Goal: Task Accomplishment & Management: Manage account settings

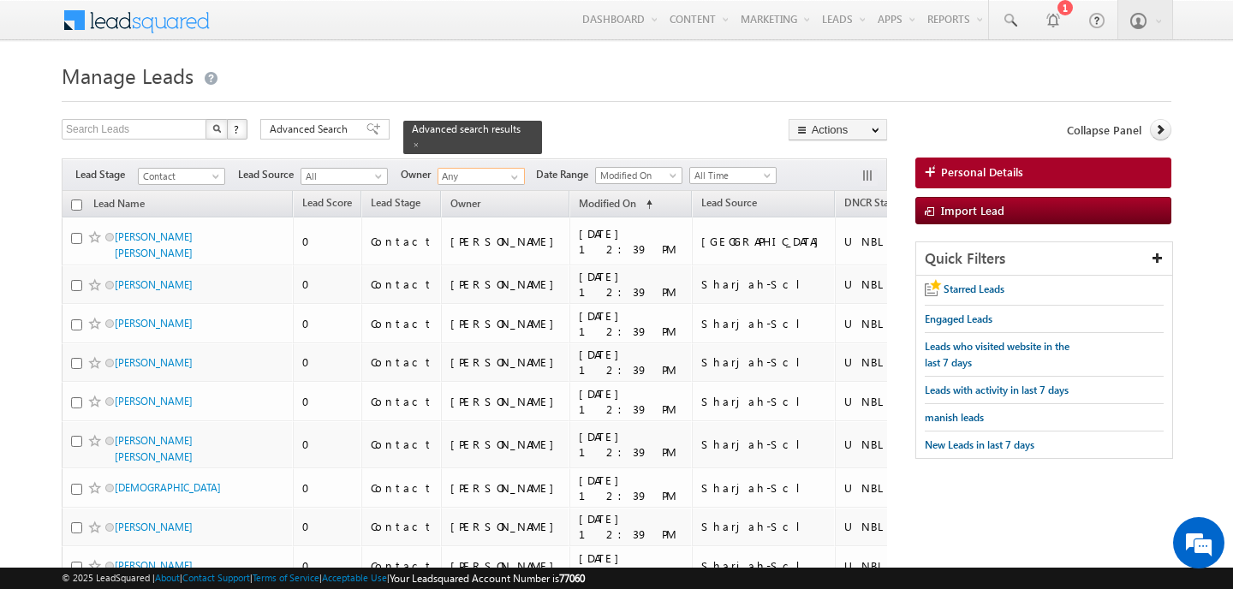
click at [456, 182] on input "Any" at bounding box center [481, 176] width 87 height 17
type input "ankit"
click at [456, 182] on input "ankit" at bounding box center [481, 176] width 87 height 17
click at [956, 420] on span "manish leads" at bounding box center [954, 417] width 59 height 13
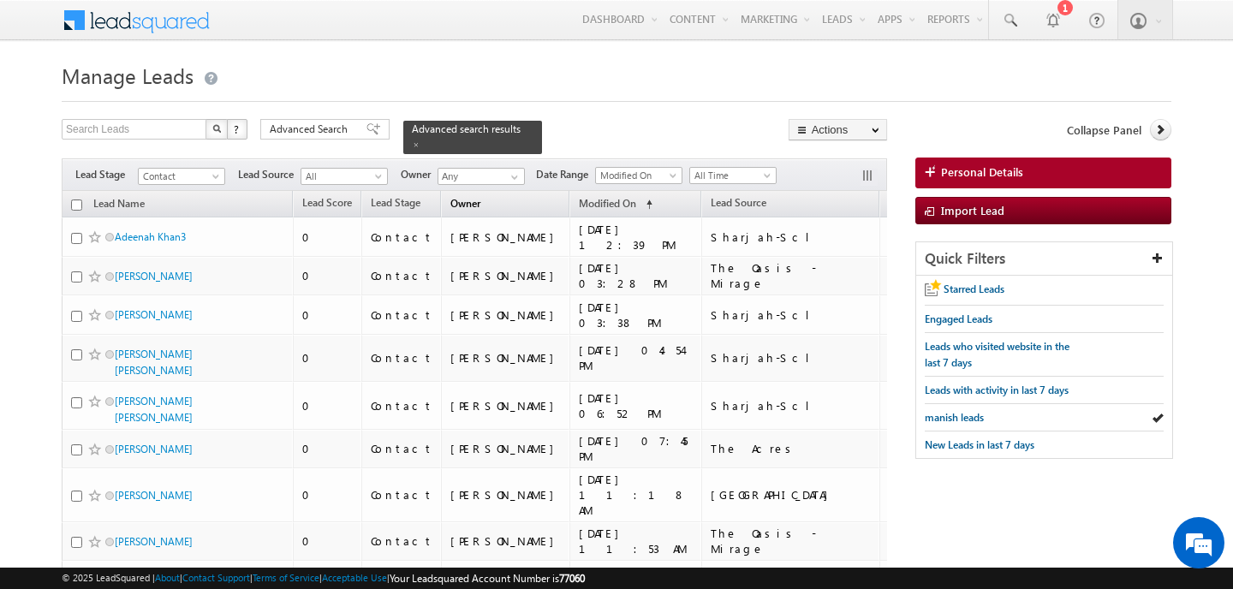
click at [450, 200] on span "Owner" at bounding box center [465, 203] width 30 height 13
click at [452, 205] on span "Owner" at bounding box center [465, 203] width 30 height 13
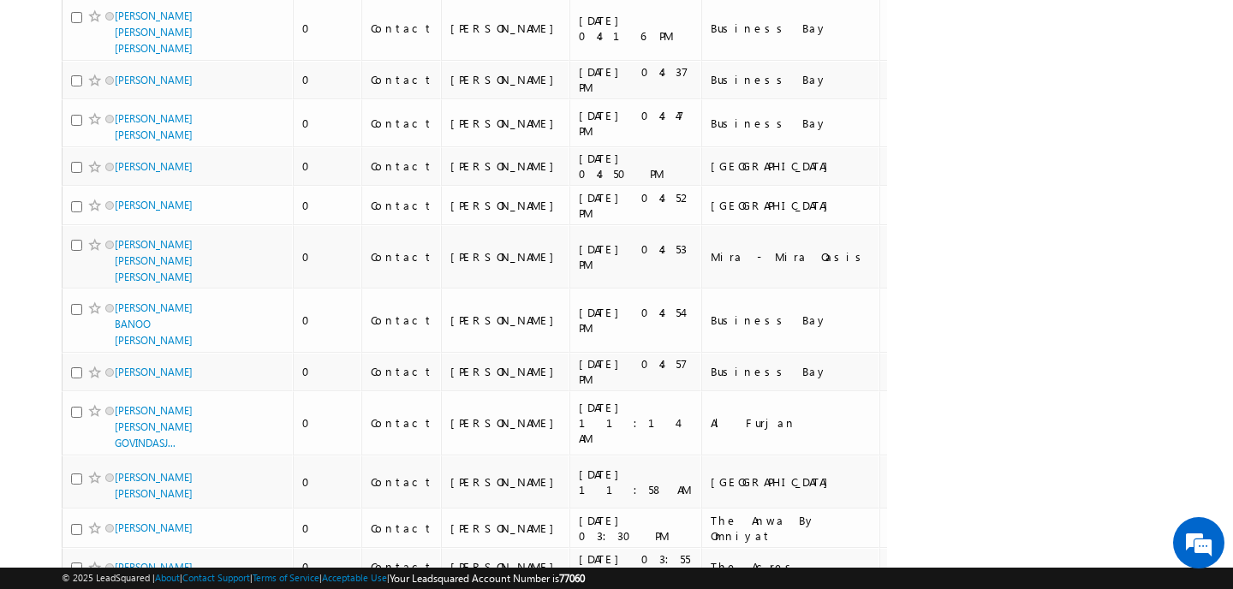
scroll to position [4691, 0]
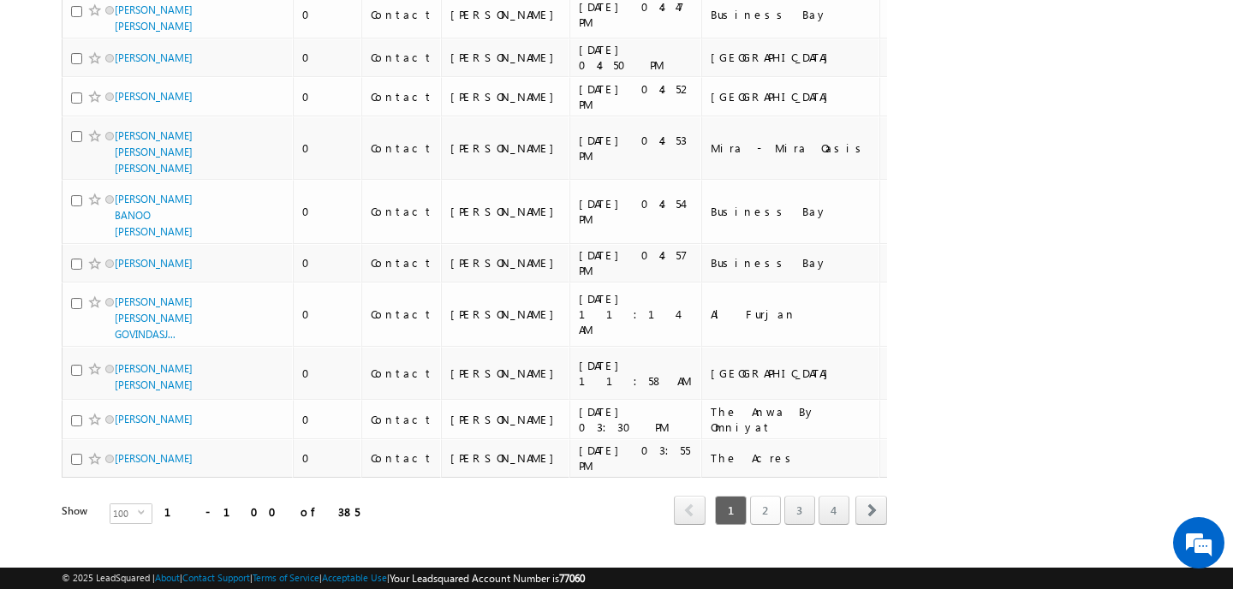
click at [766, 496] on link "2" at bounding box center [765, 510] width 31 height 29
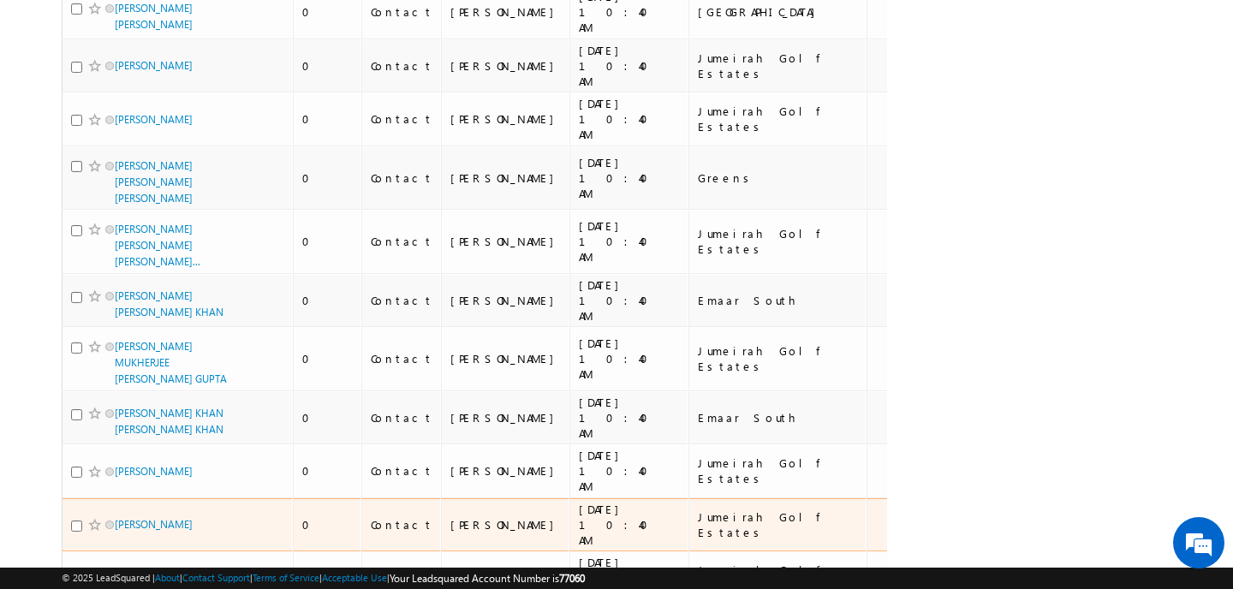
scroll to position [0, 0]
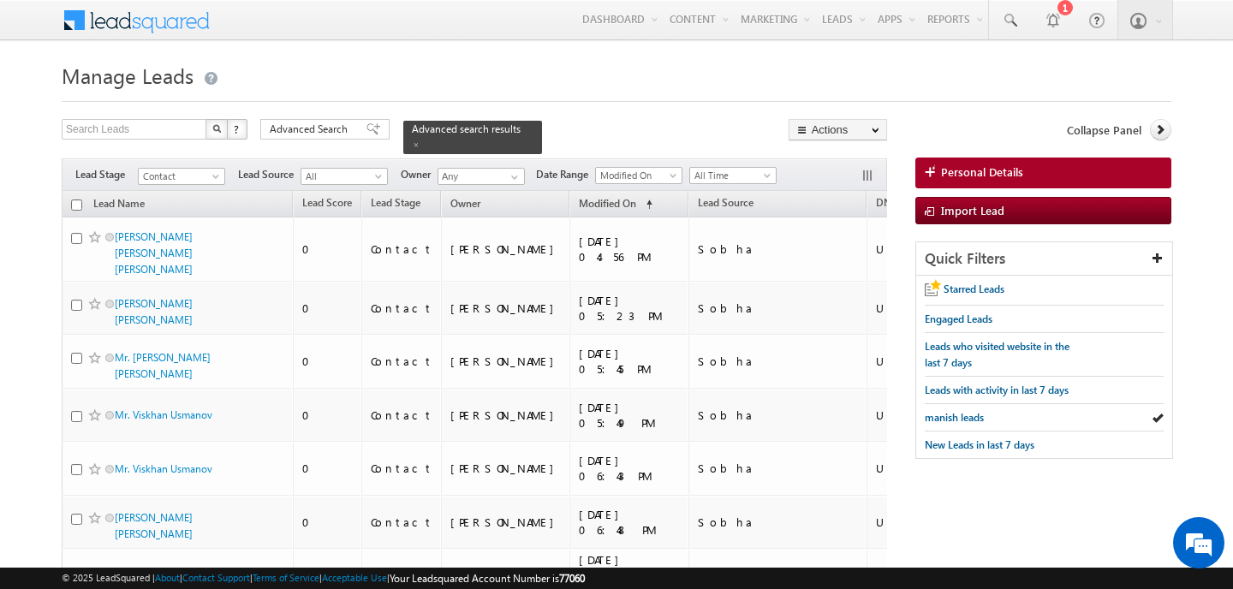
click at [78, 205] on input "checkbox" at bounding box center [76, 205] width 11 height 11
checkbox input "true"
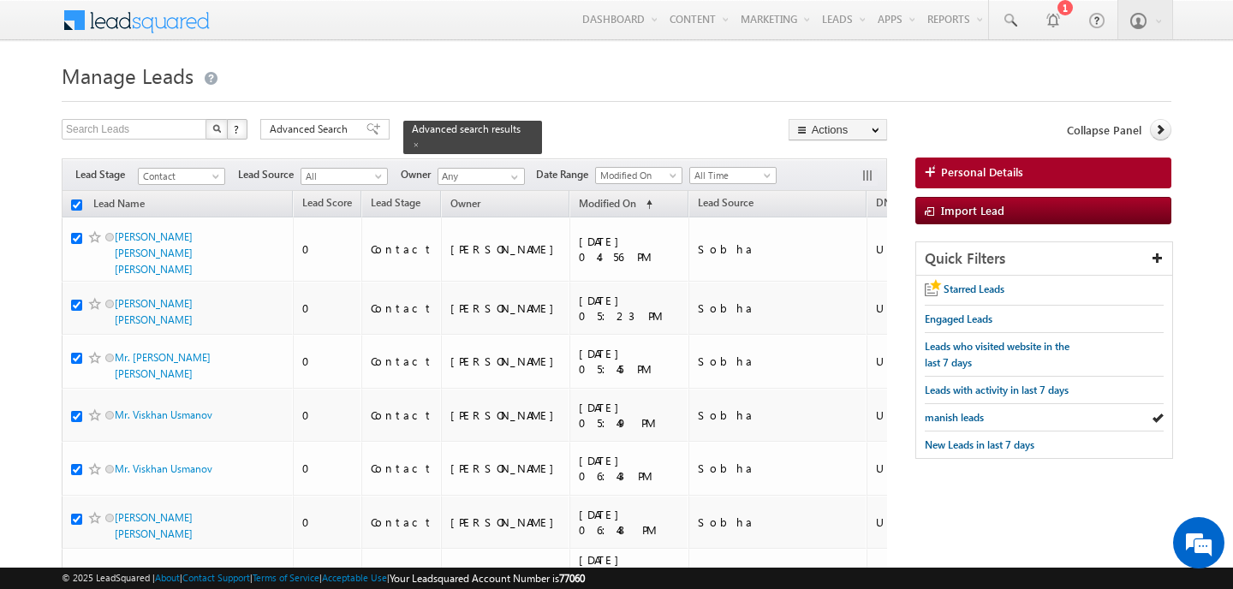
checkbox input "true"
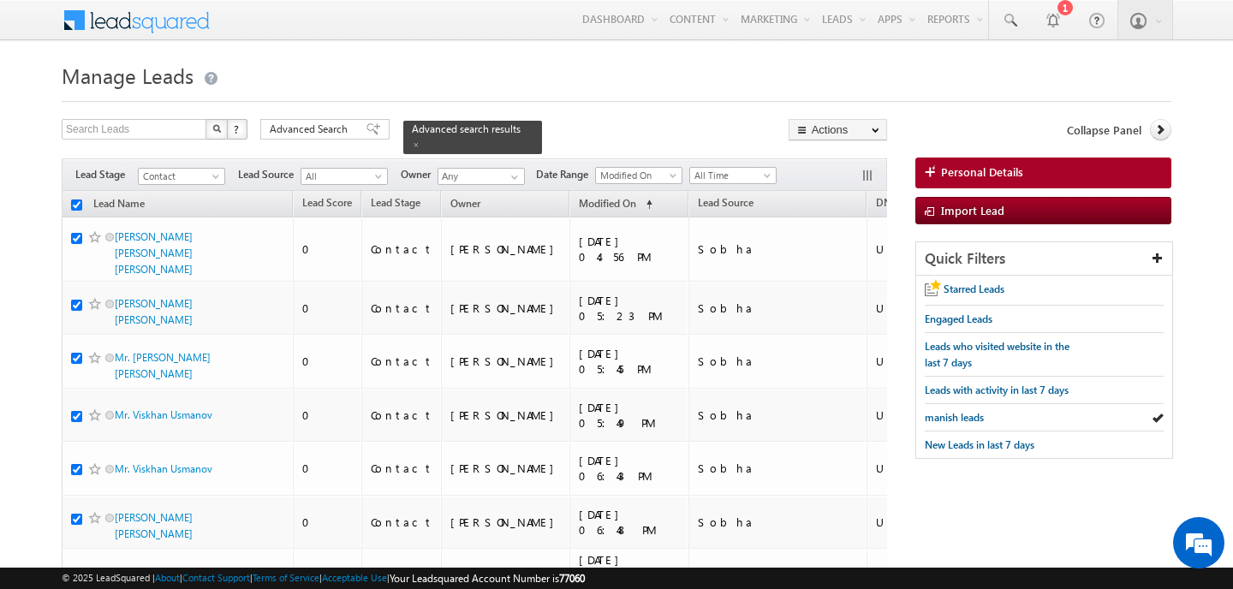
checkbox input "true"
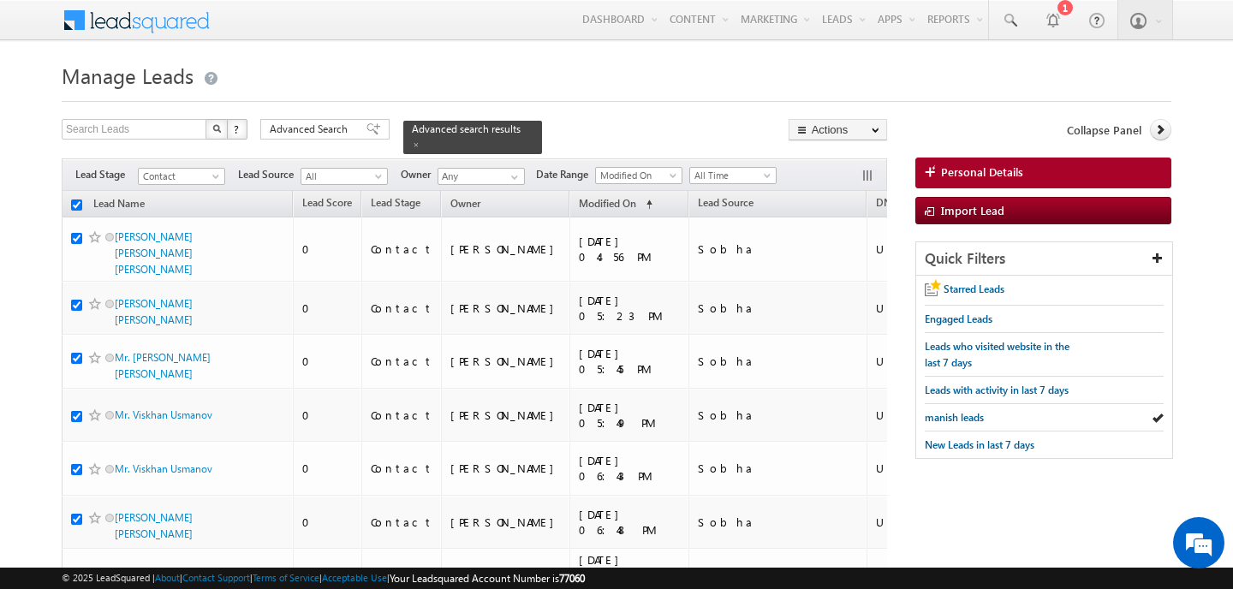
checkbox input "true"
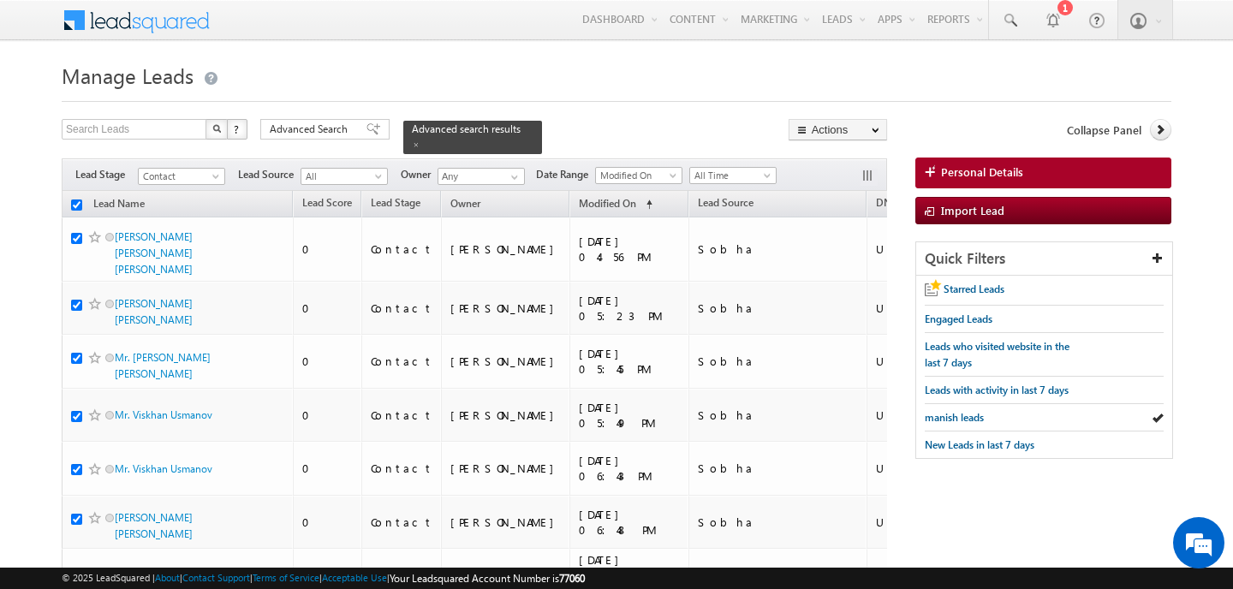
checkbox input "true"
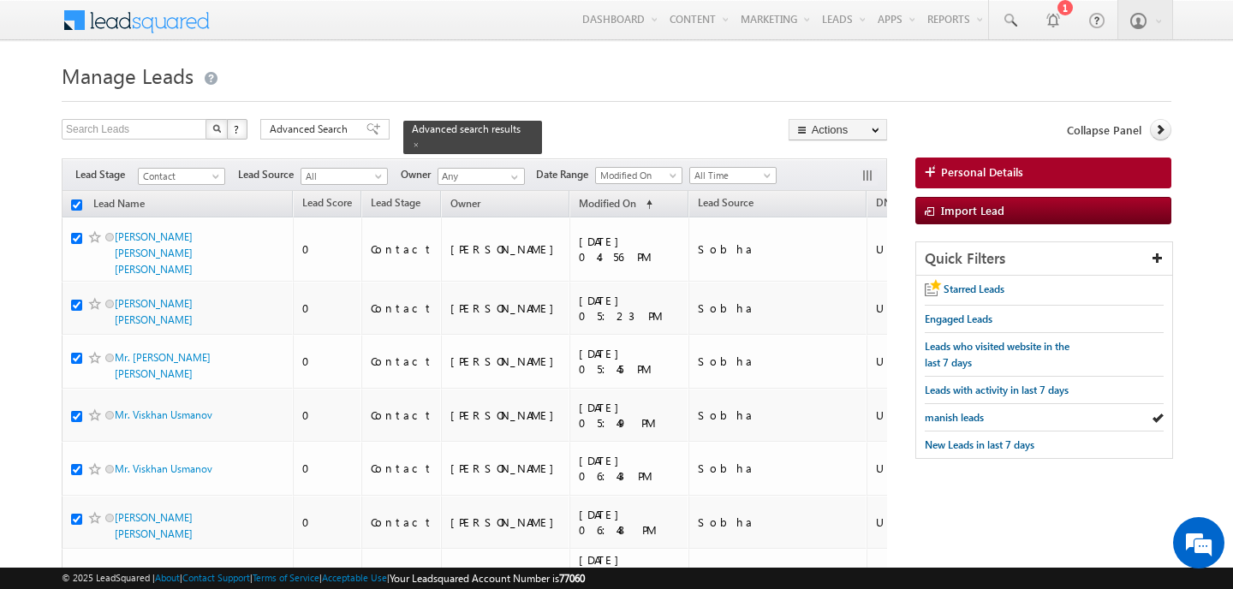
checkbox input "true"
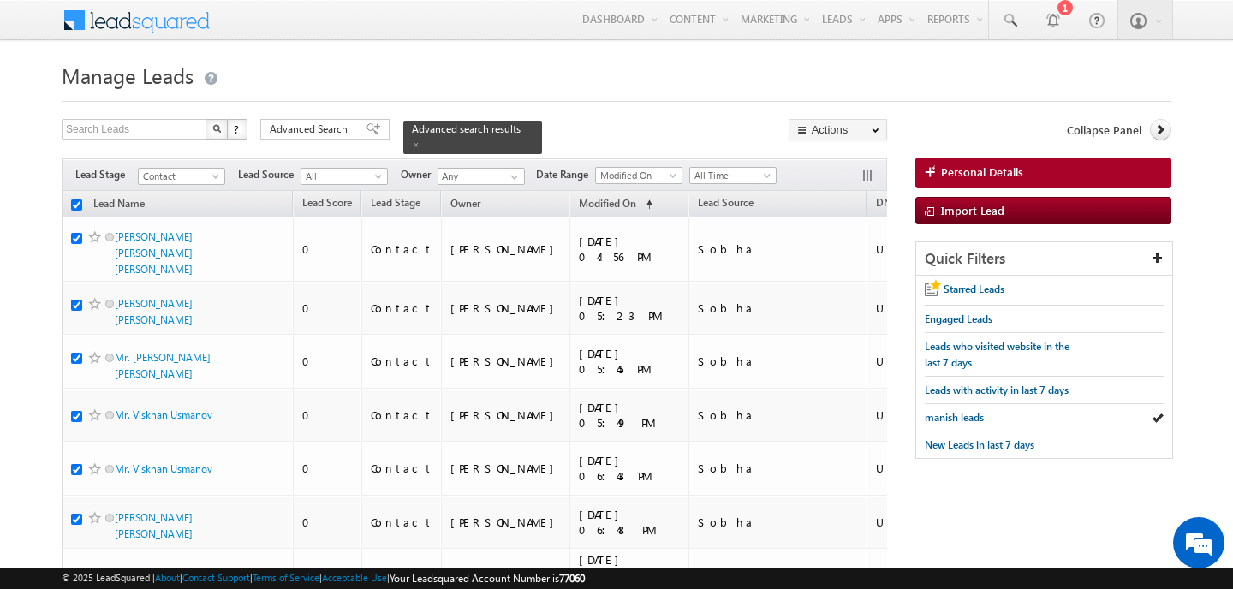
checkbox input "true"
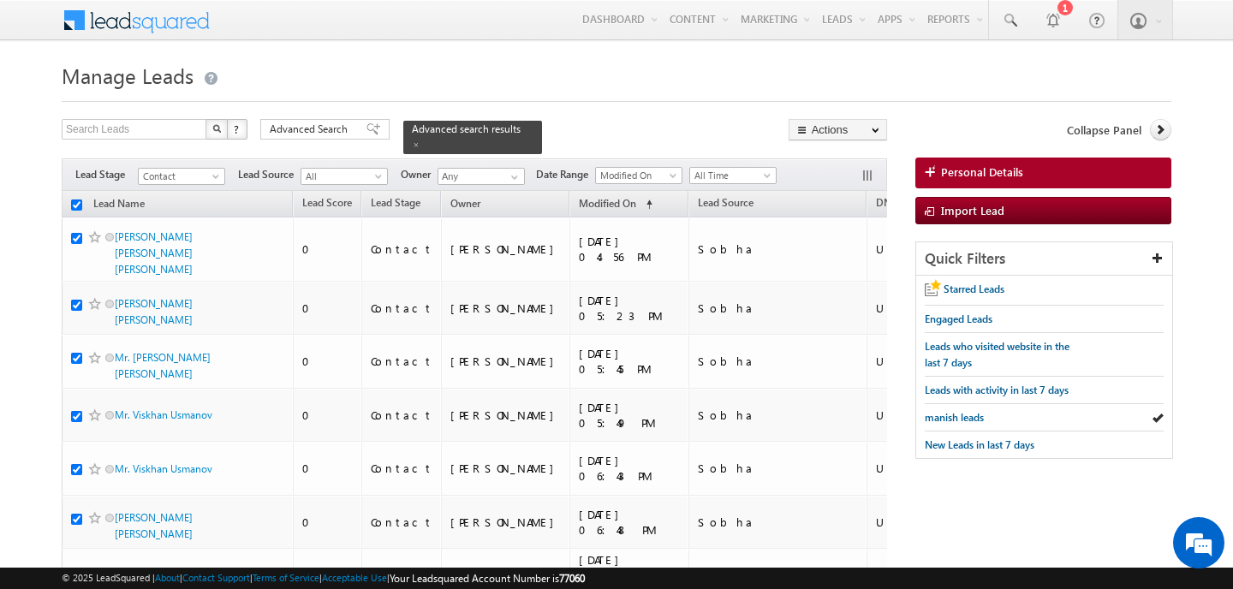
checkbox input "true"
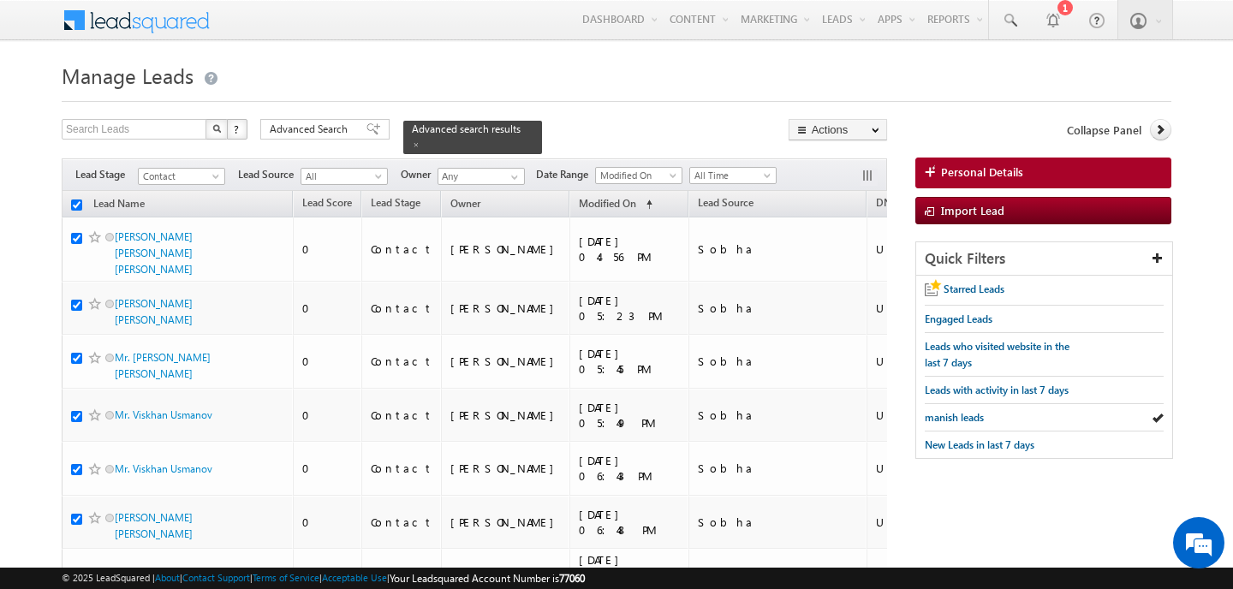
checkbox input "true"
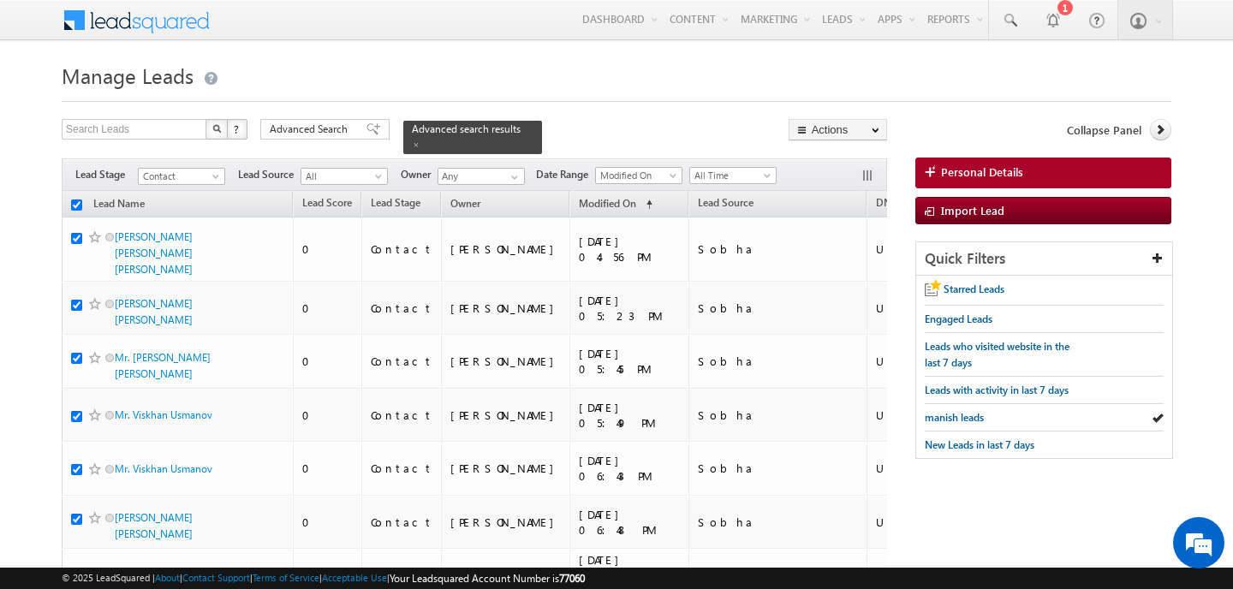
checkbox input "true"
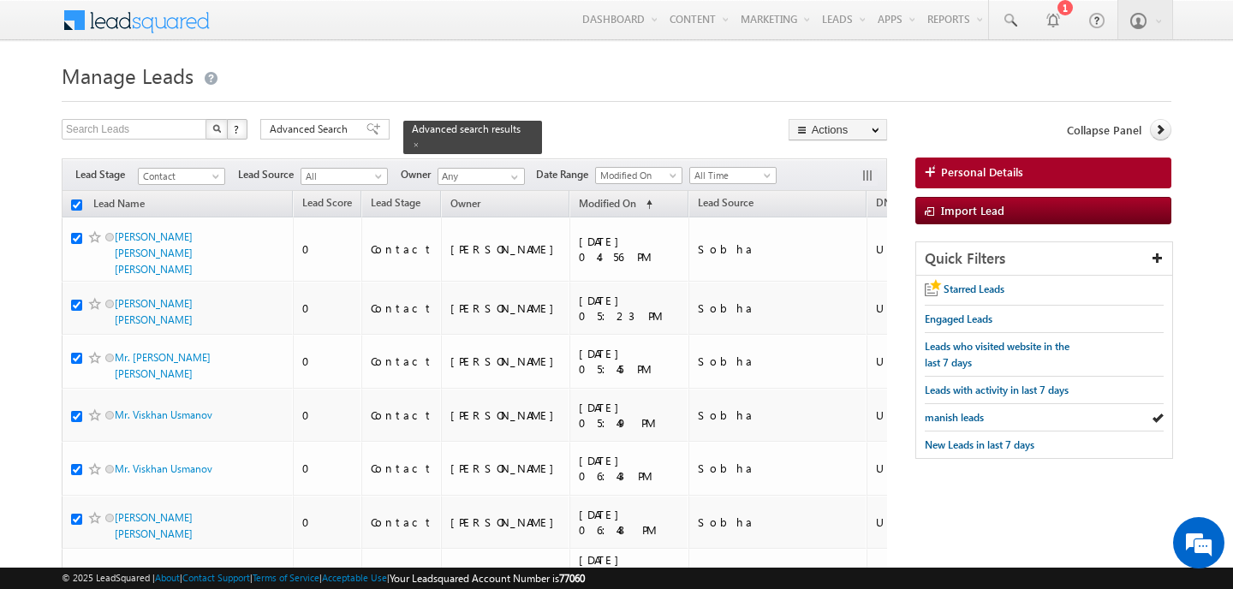
checkbox input "true"
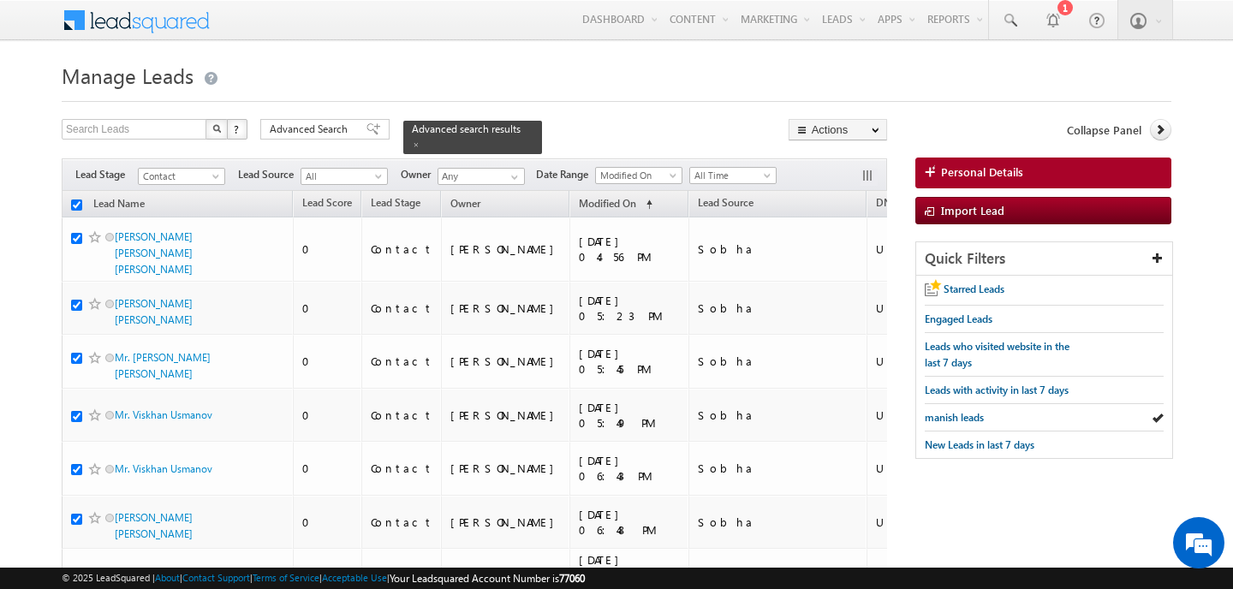
checkbox input "true"
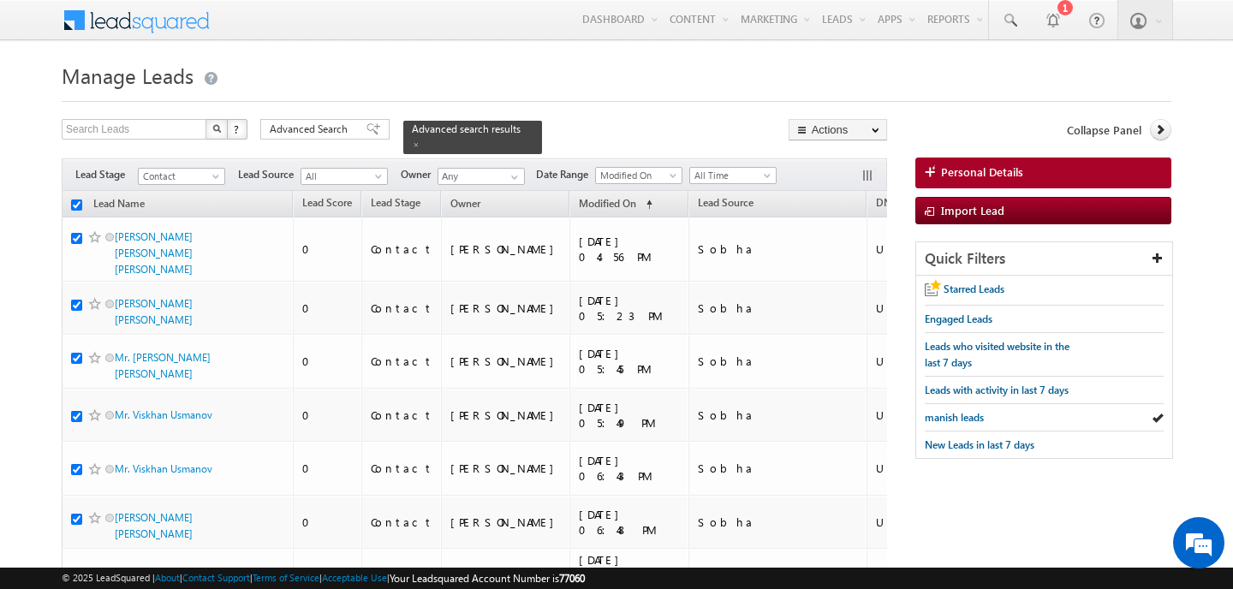
checkbox input "true"
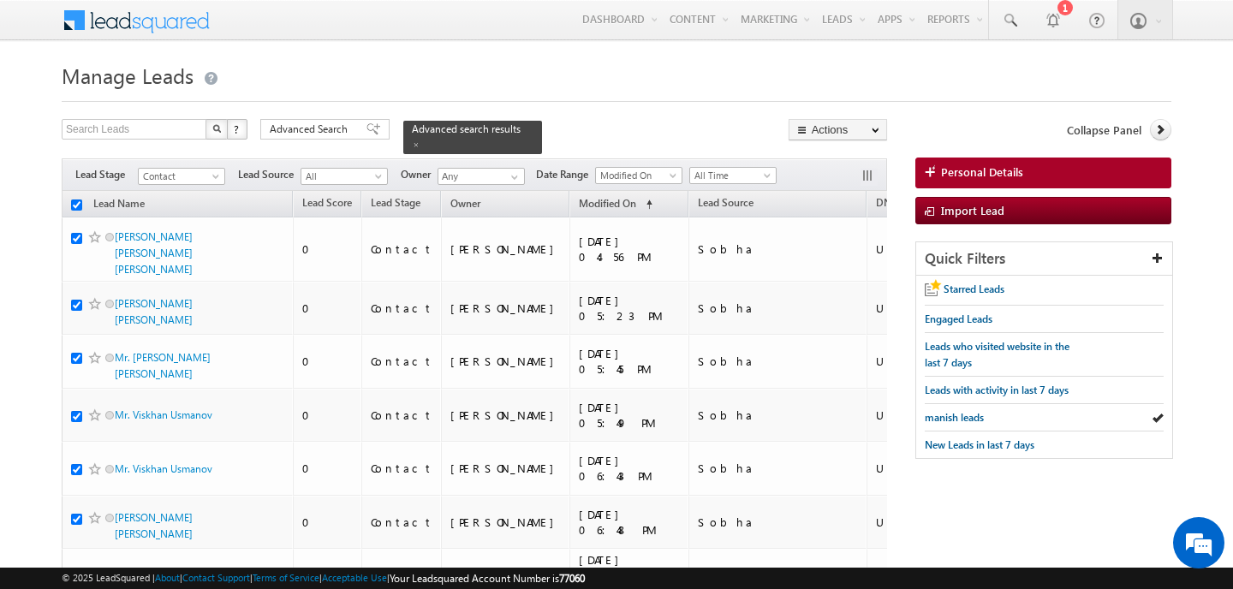
checkbox input "true"
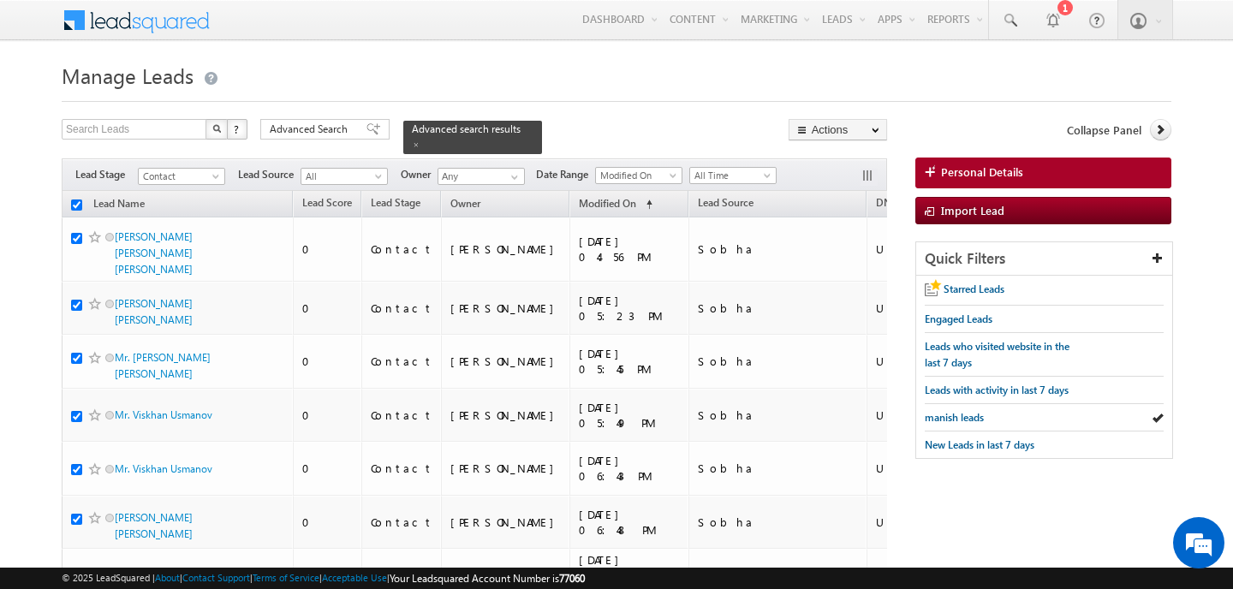
checkbox input "true"
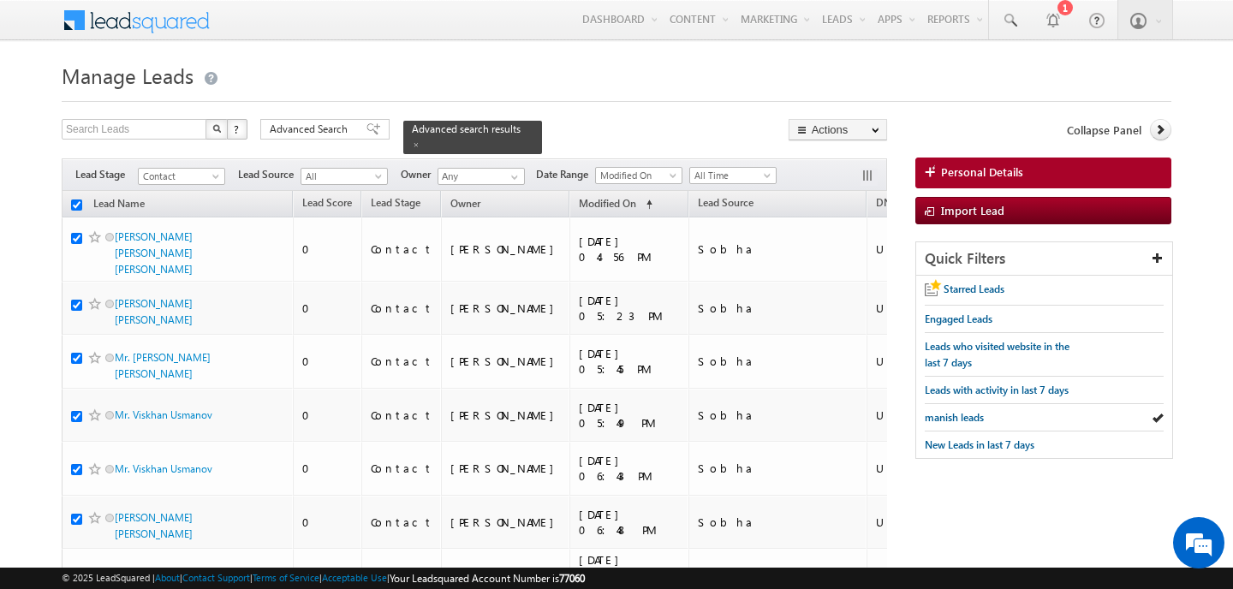
checkbox input "true"
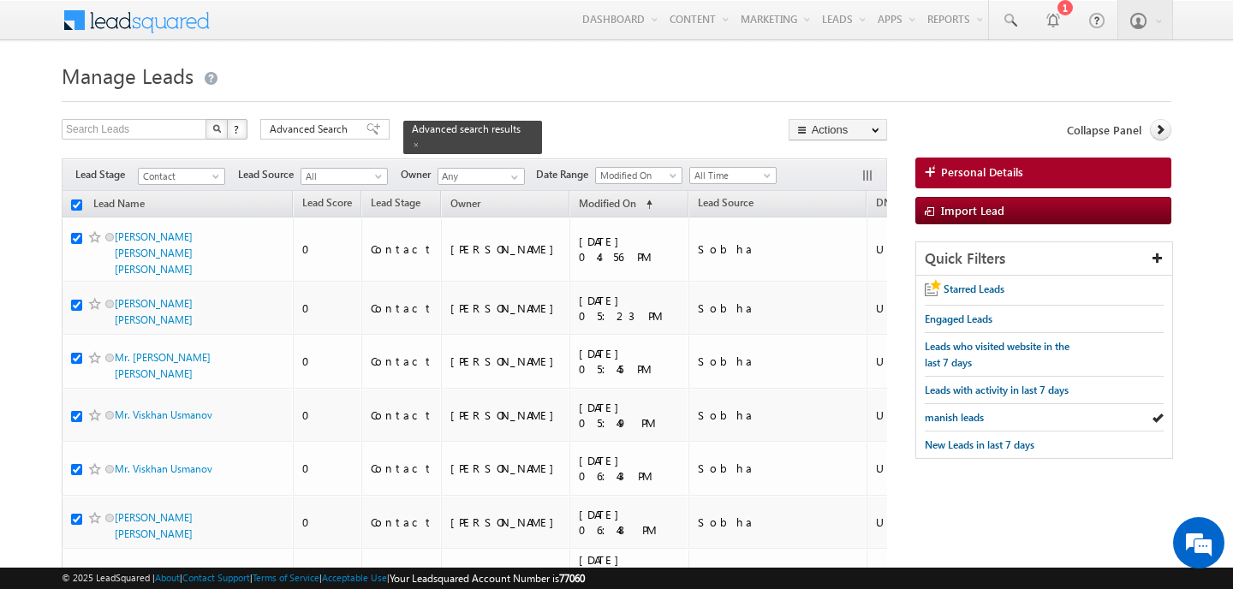
checkbox input "true"
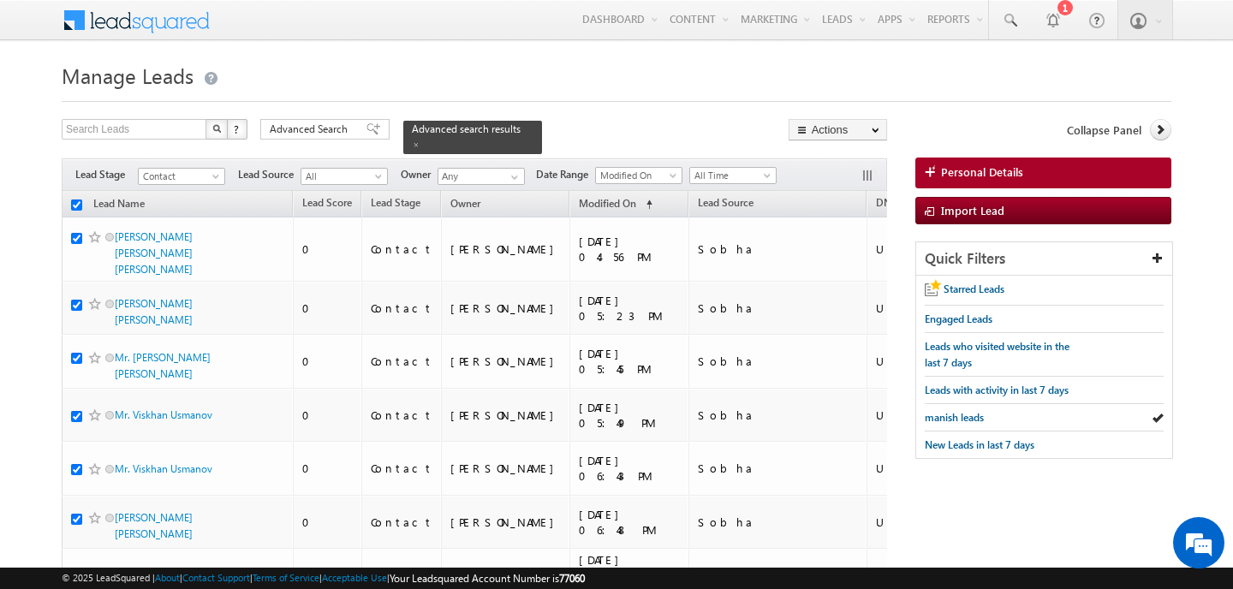
checkbox input "true"
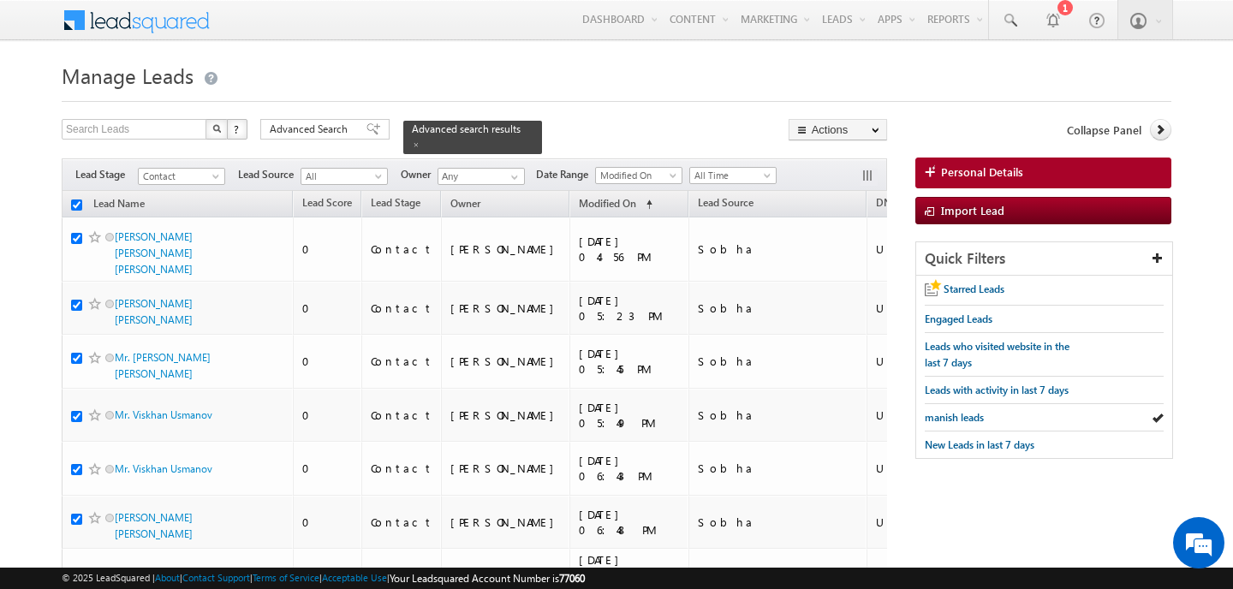
checkbox input "true"
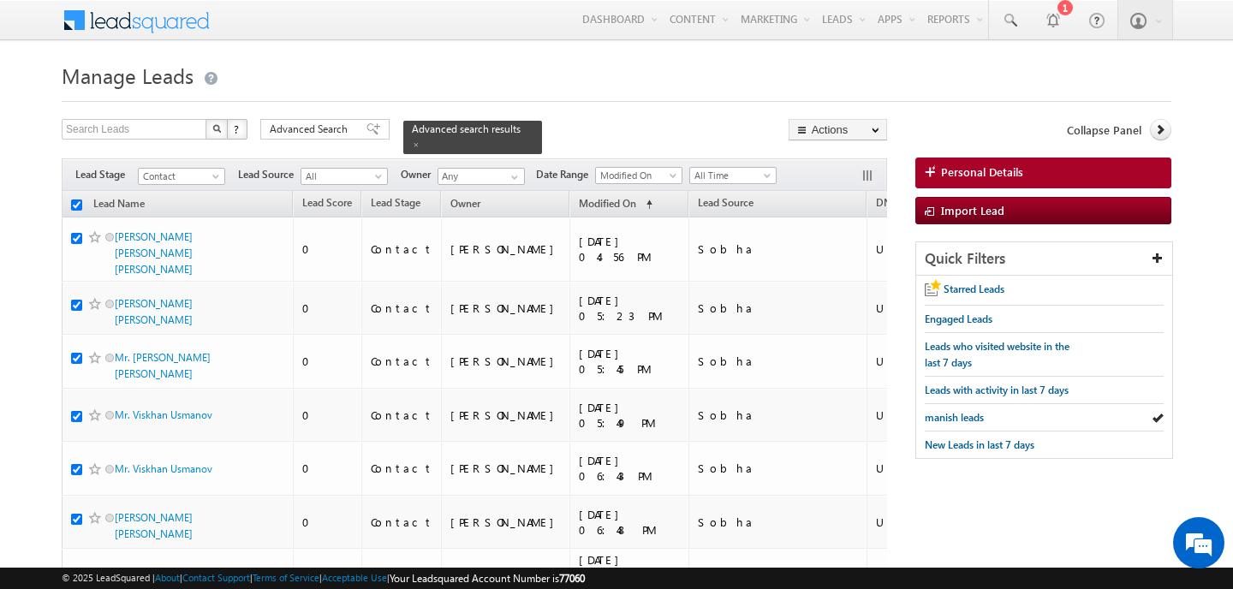
checkbox input "true"
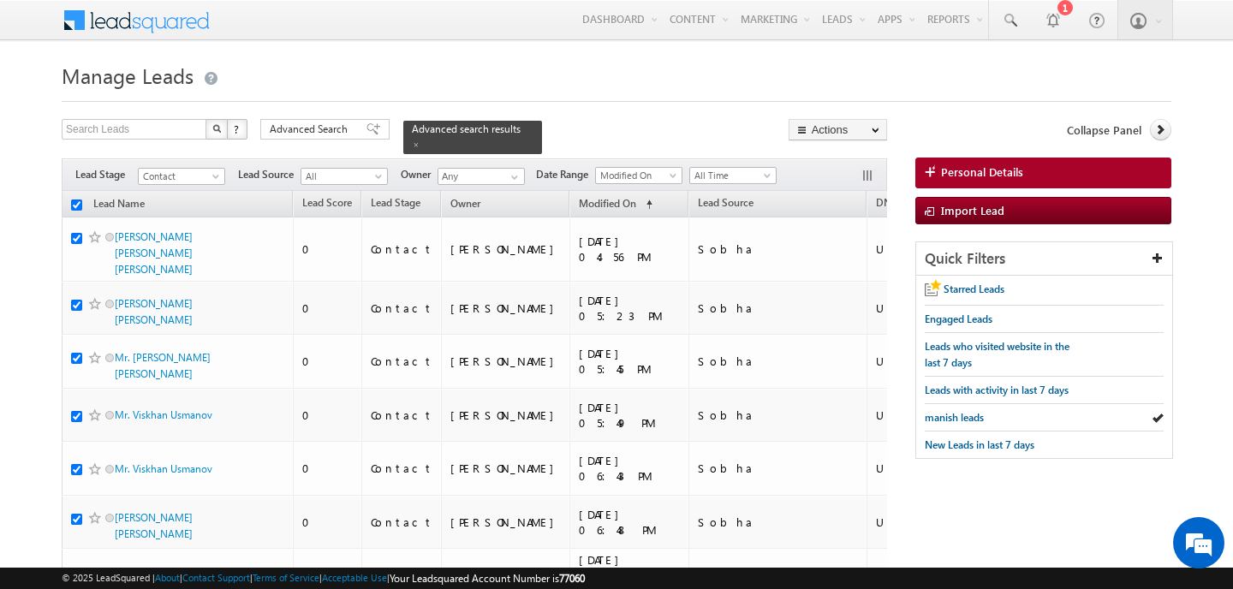
checkbox input "true"
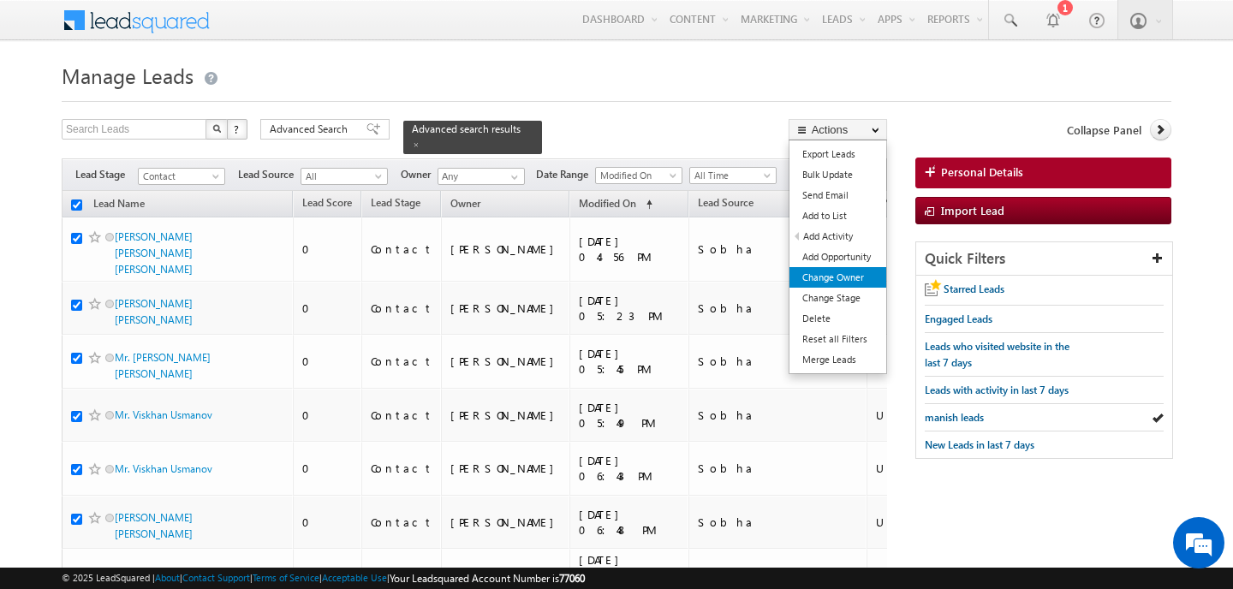
click at [846, 275] on link "Change Owner" at bounding box center [838, 277] width 97 height 21
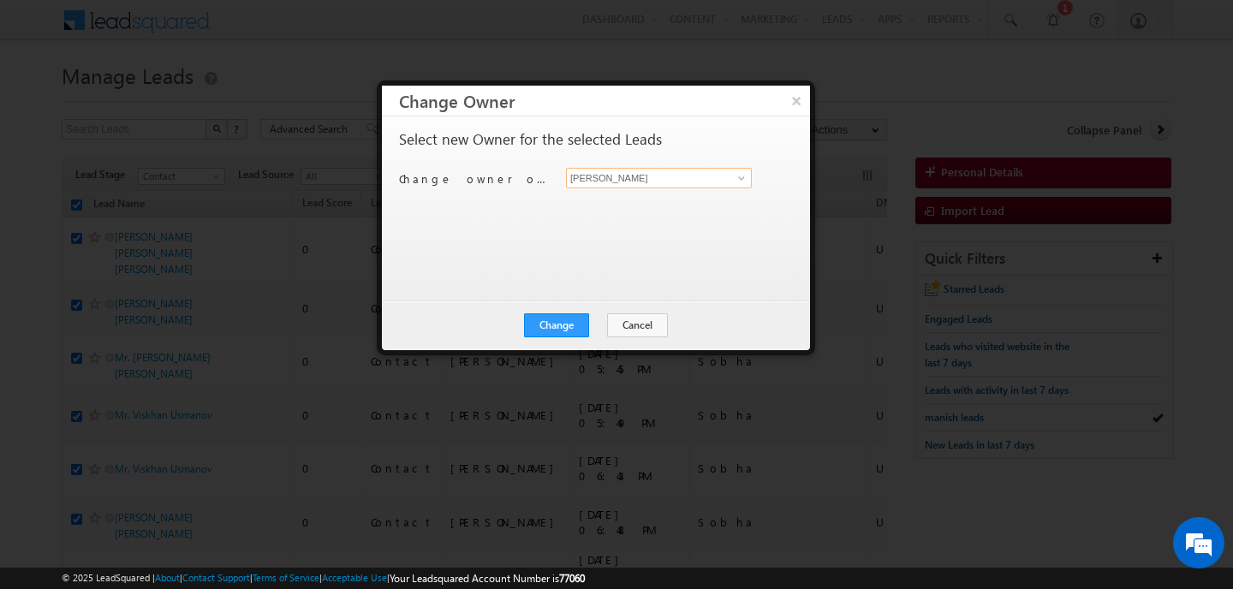
click at [609, 186] on input "[PERSON_NAME]" at bounding box center [659, 178] width 186 height 21
click at [636, 216] on span "[EMAIL_ADDRESS][PERSON_NAME][DOMAIN_NAME]" at bounding box center [650, 212] width 154 height 13
type input "[PERSON_NAME]"
click at [566, 327] on button "Change" at bounding box center [556, 325] width 65 height 24
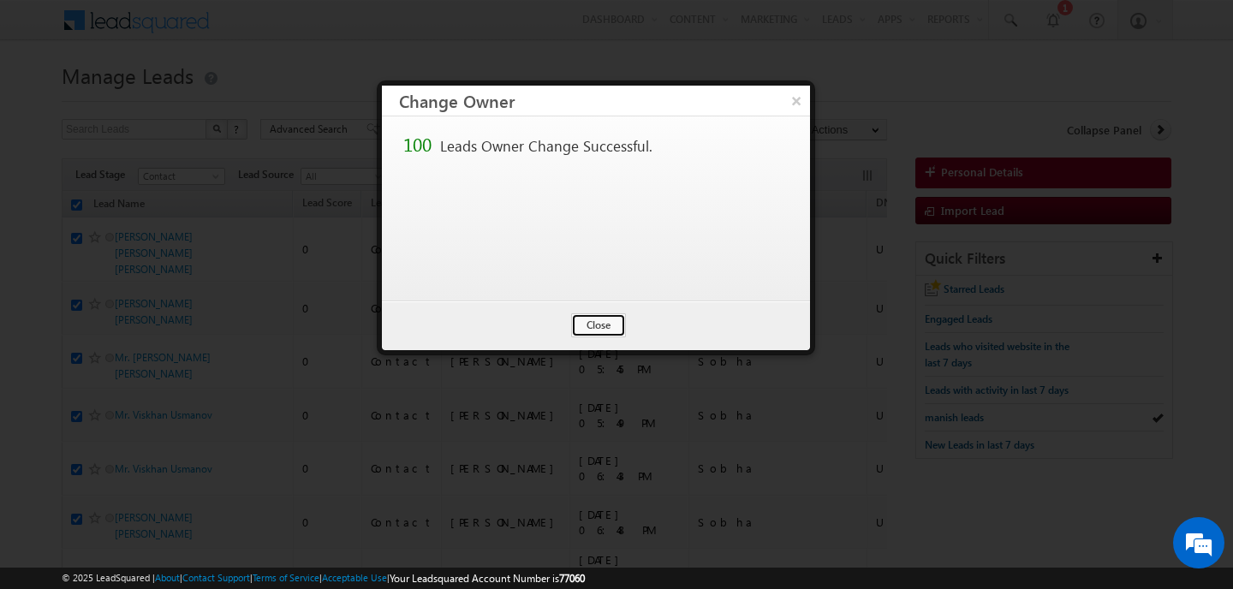
click at [588, 328] on button "Close" at bounding box center [598, 325] width 55 height 24
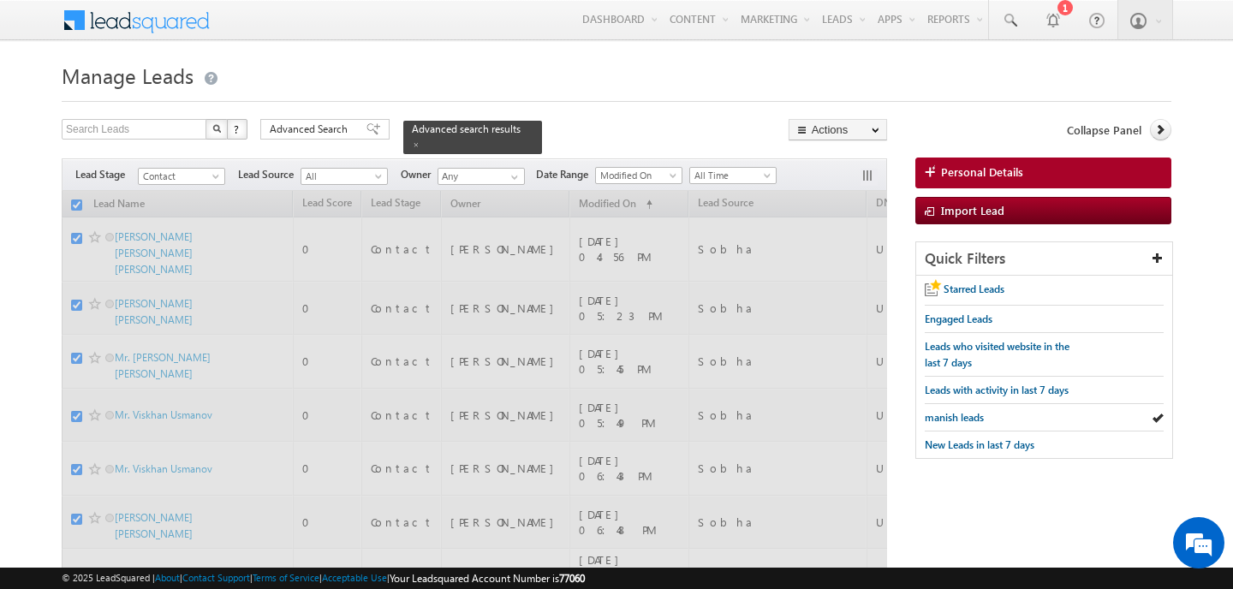
checkbox input "false"
